Goal: Information Seeking & Learning: Find specific fact

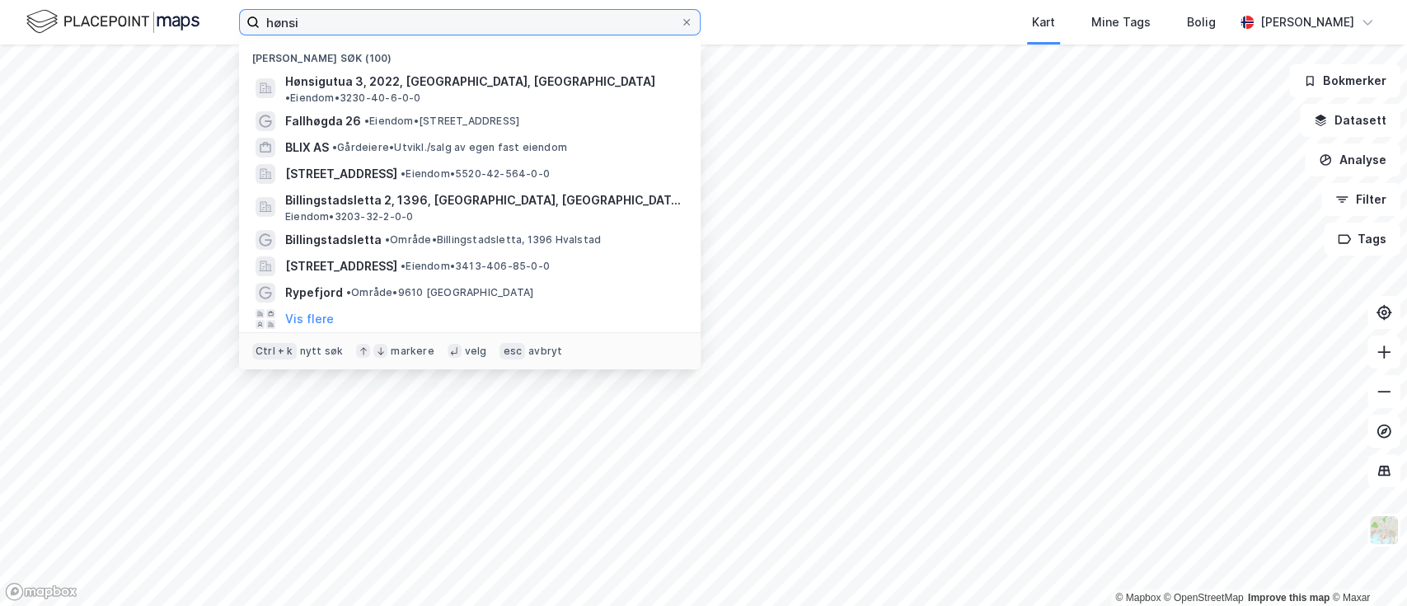
click at [320, 21] on input "hønsi" at bounding box center [470, 22] width 420 height 25
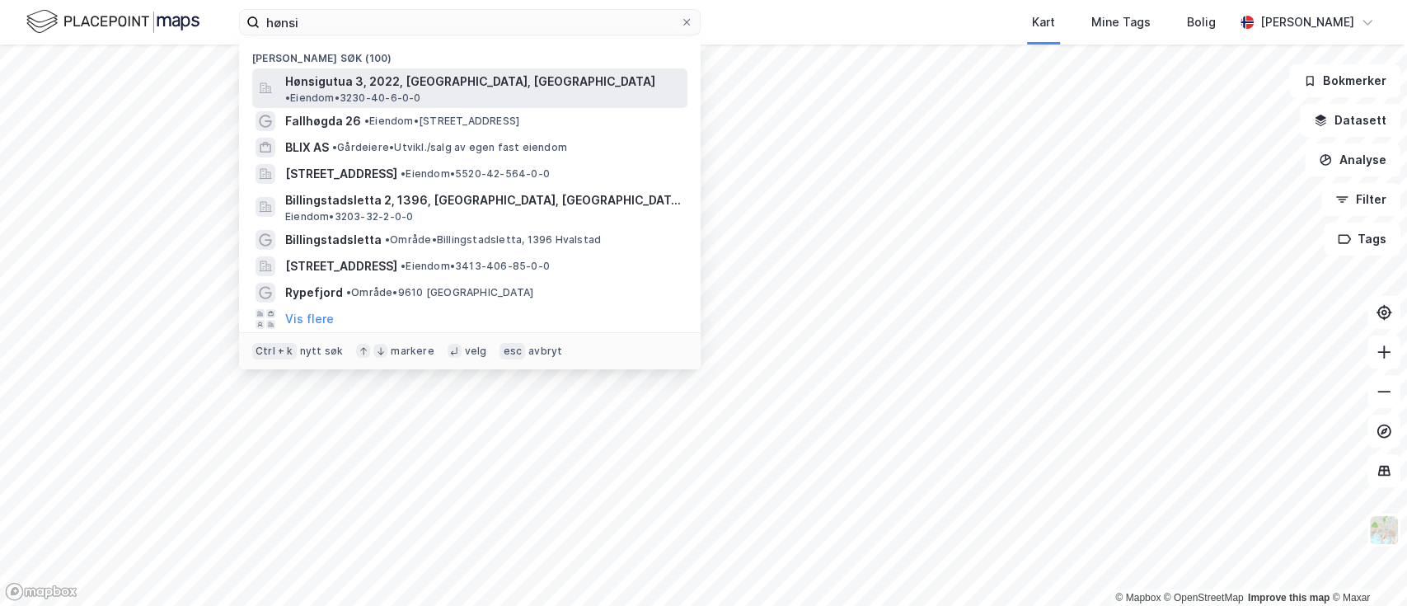
click at [352, 76] on span "Hønsigutua 3, 2022, [GEOGRAPHIC_DATA], [GEOGRAPHIC_DATA]" at bounding box center [470, 82] width 370 height 20
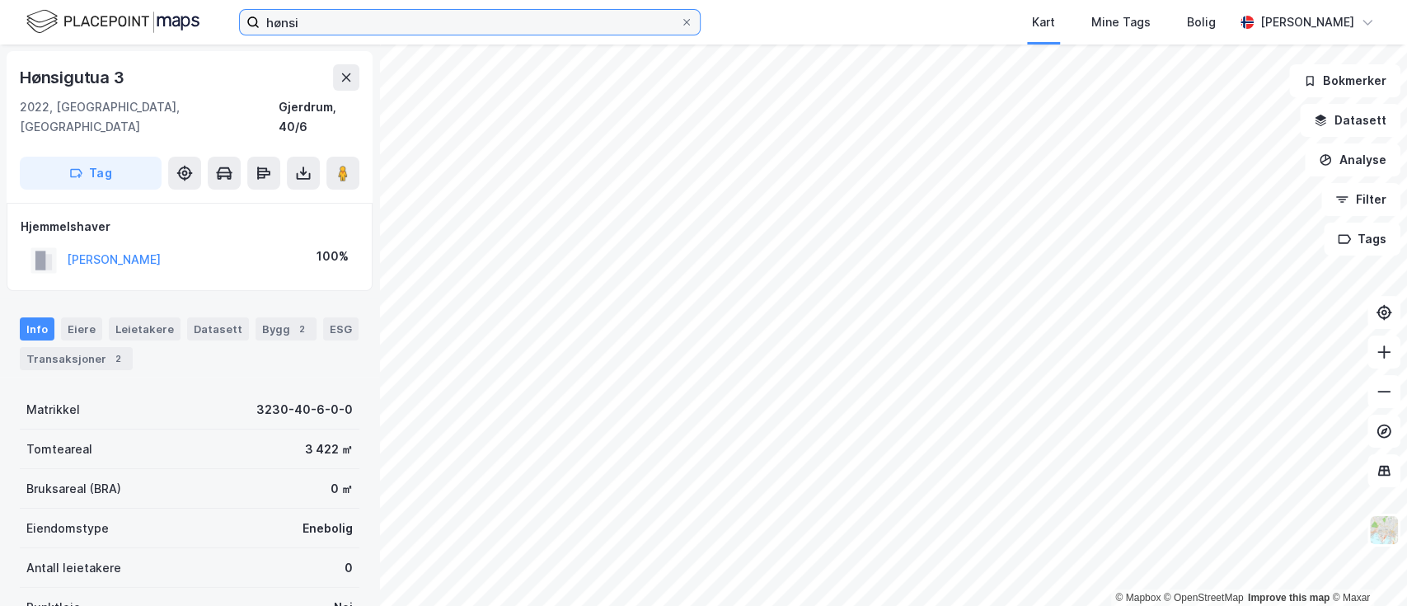
click at [377, 28] on input "hønsi" at bounding box center [470, 22] width 420 height 25
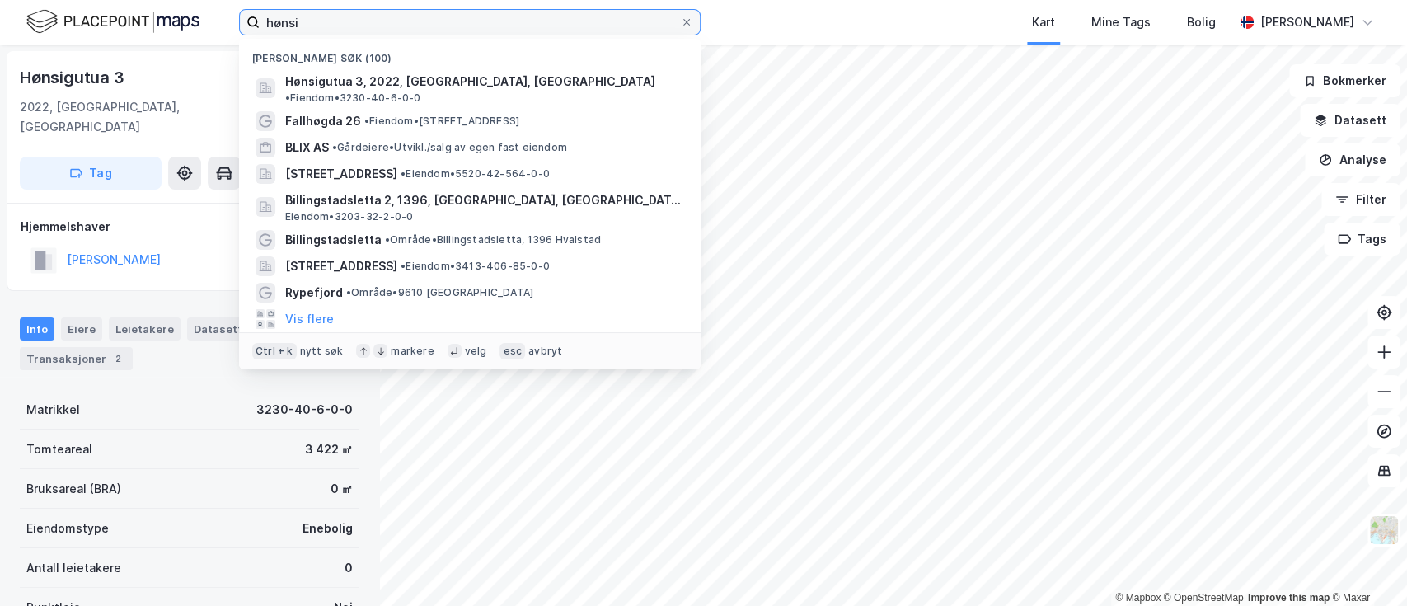
drag, startPoint x: 377, startPoint y: 28, endPoint x: 163, endPoint y: 47, distance: 214.4
click at [163, 45] on div "hønsi Nylige søk (100) Hønsigutua 3, 2022, [GEOGRAPHIC_DATA], [GEOGRAPHIC_DATA]…" at bounding box center [703, 303] width 1407 height 606
paste input "5 418,79"
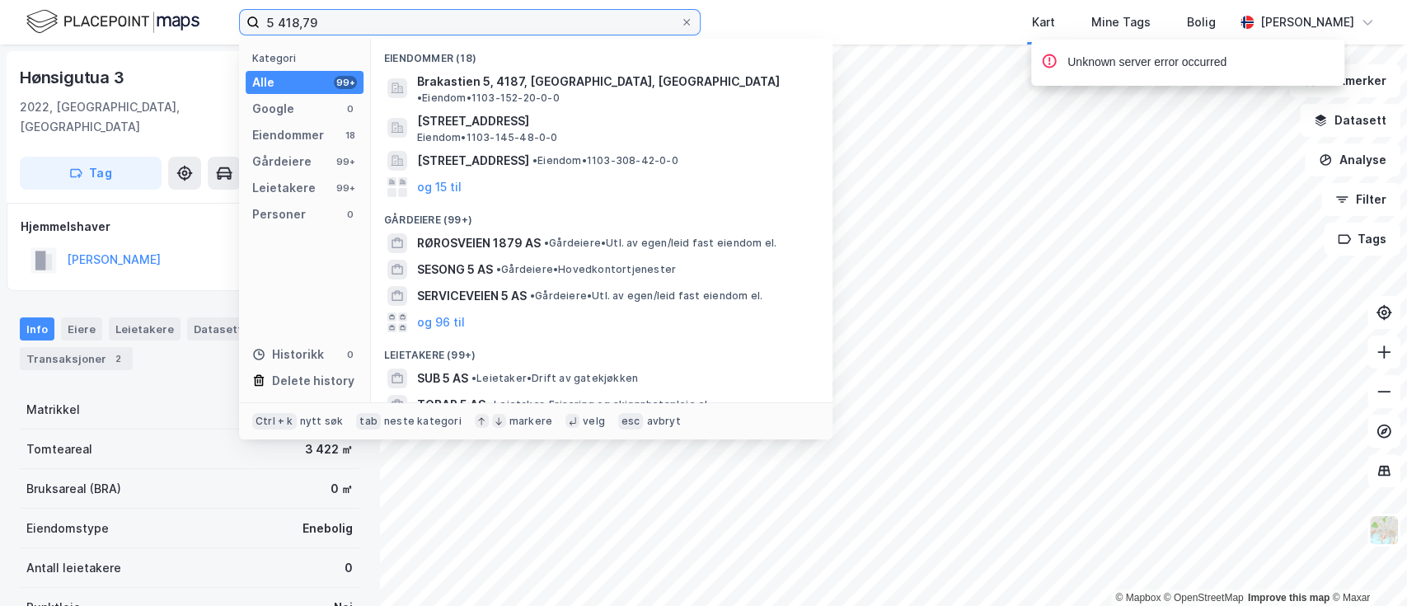
drag, startPoint x: 390, startPoint y: 23, endPoint x: 167, endPoint y: -6, distance: 225.3
click at [167, 0] on html "5 418,79 Kategori Alle 99+ Google 0 Eiendommer 18 Gårdeiere 99+ Leietakere 99+ …" at bounding box center [703, 303] width 1407 height 606
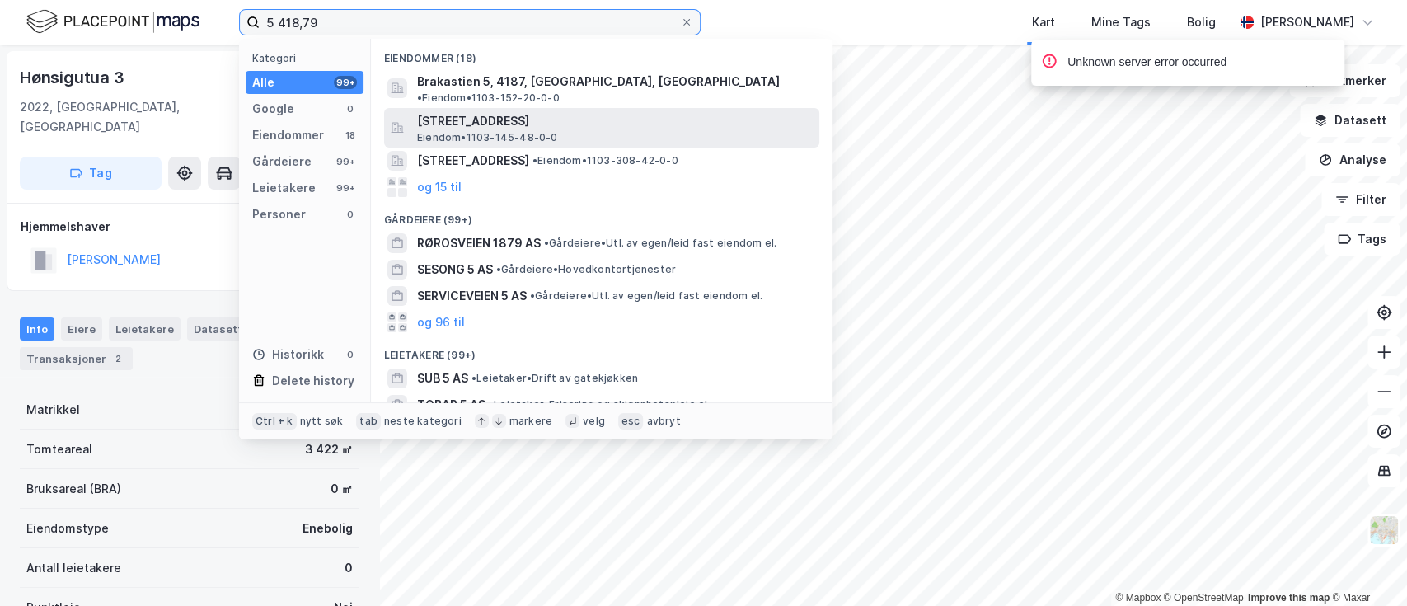
paste input "Ask 16, 2022 [GEOGRAPHIC_DATA]"
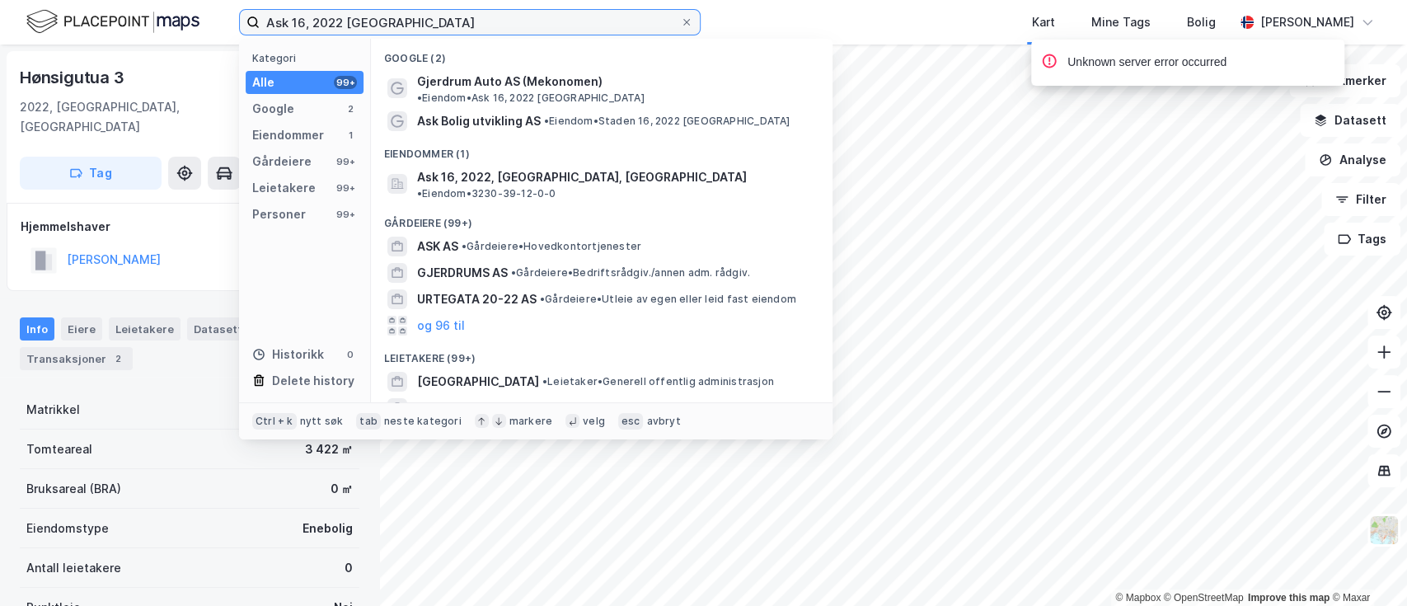
type input "Ask 16, 2022 [GEOGRAPHIC_DATA]"
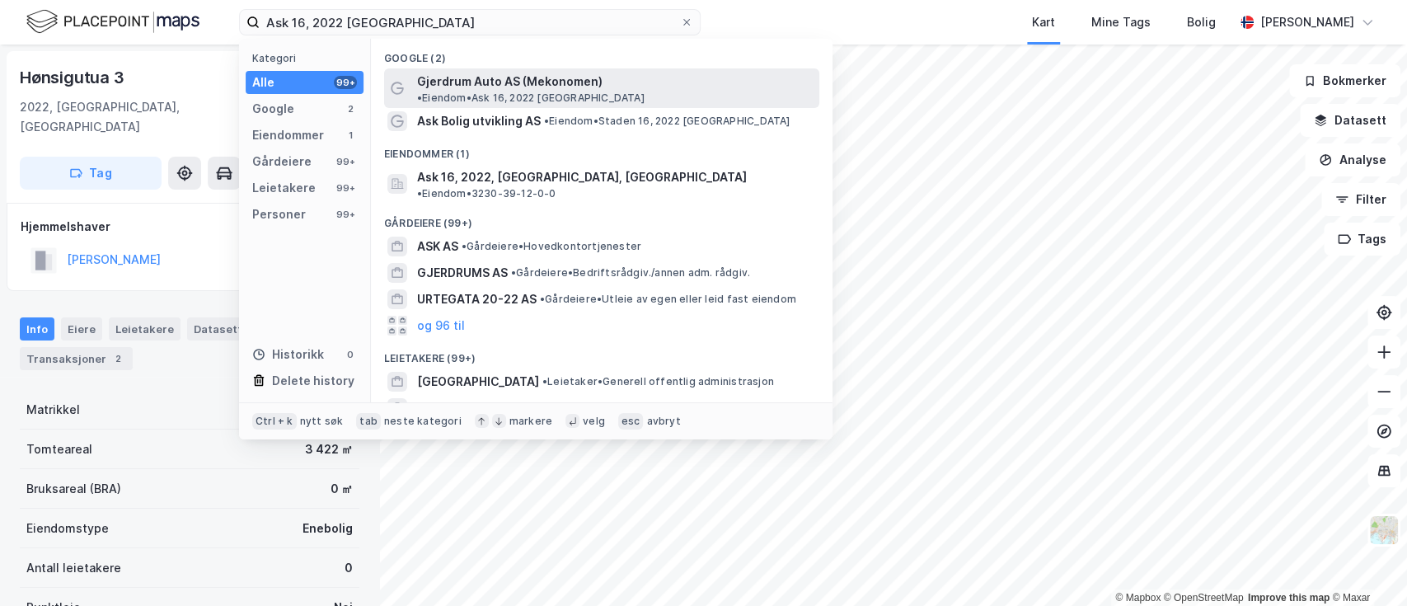
click at [422, 92] on span "•" at bounding box center [419, 98] width 5 height 12
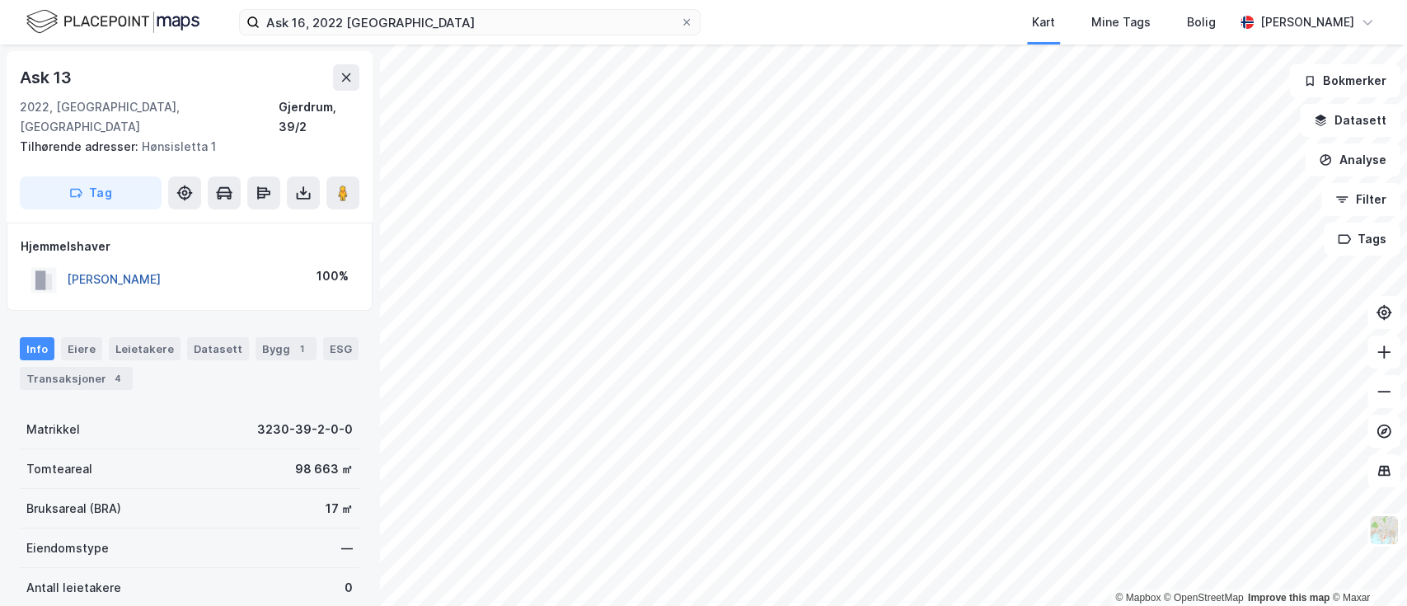
click at [0, 0] on button "[PERSON_NAME]" at bounding box center [0, 0] width 0 height 0
drag, startPoint x: 213, startPoint y: 253, endPoint x: 67, endPoint y: 255, distance: 145.9
click at [67, 263] on div "[PERSON_NAME] 100%" at bounding box center [190, 280] width 338 height 34
click at [0, 0] on button "[PERSON_NAME]" at bounding box center [0, 0] width 0 height 0
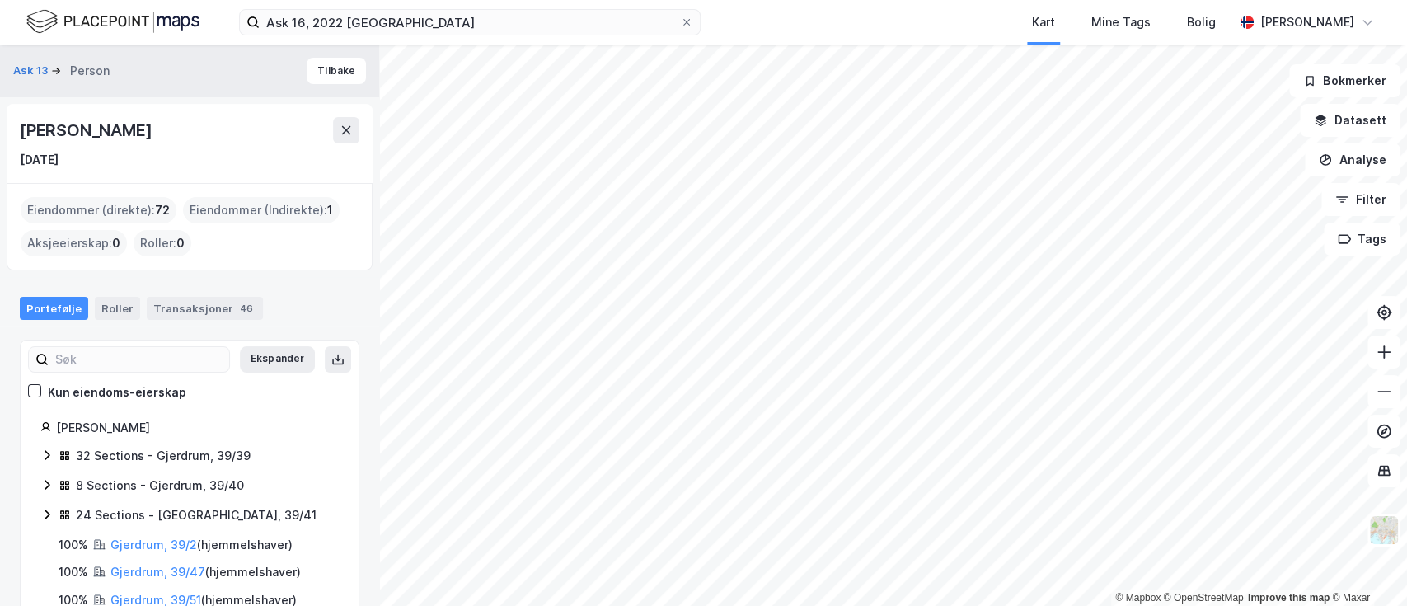
drag, startPoint x: 210, startPoint y: 124, endPoint x: 16, endPoint y: 125, distance: 193.7
click at [16, 125] on div "[PERSON_NAME] [DATE]" at bounding box center [190, 143] width 366 height 79
copy div "[PERSON_NAME]"
